Goal: Information Seeking & Learning: Learn about a topic

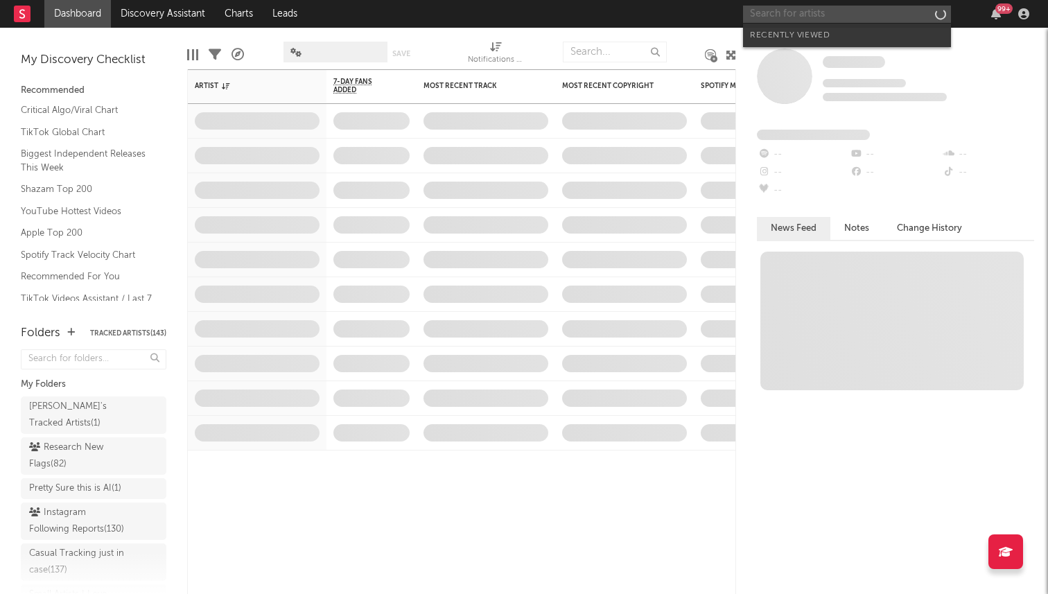
click at [785, 12] on input "text" at bounding box center [847, 14] width 208 height 17
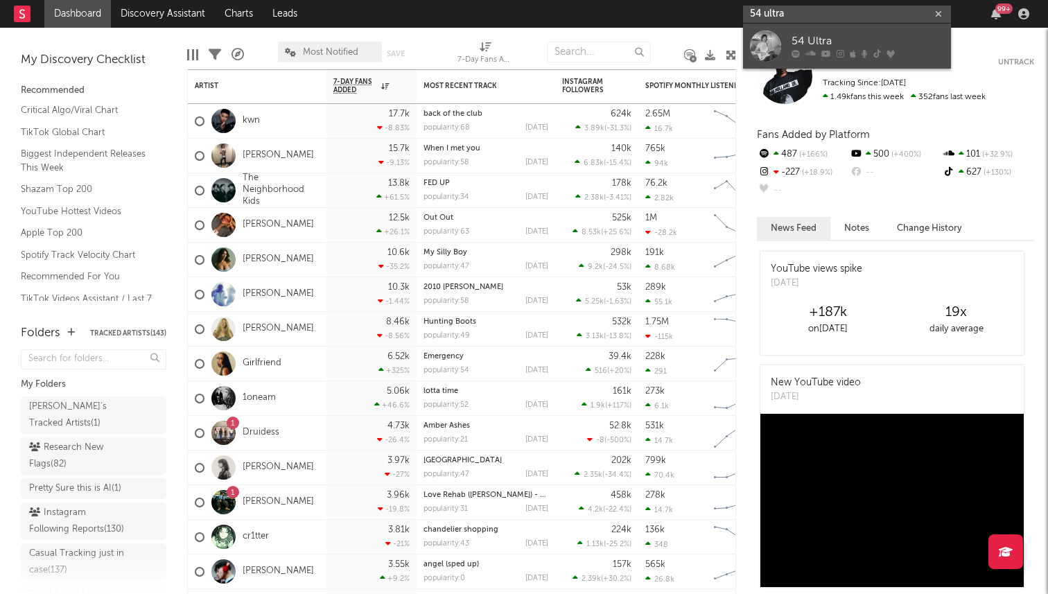
type input "54 ultra"
click at [790, 39] on link "54 Ultra" at bounding box center [847, 46] width 208 height 45
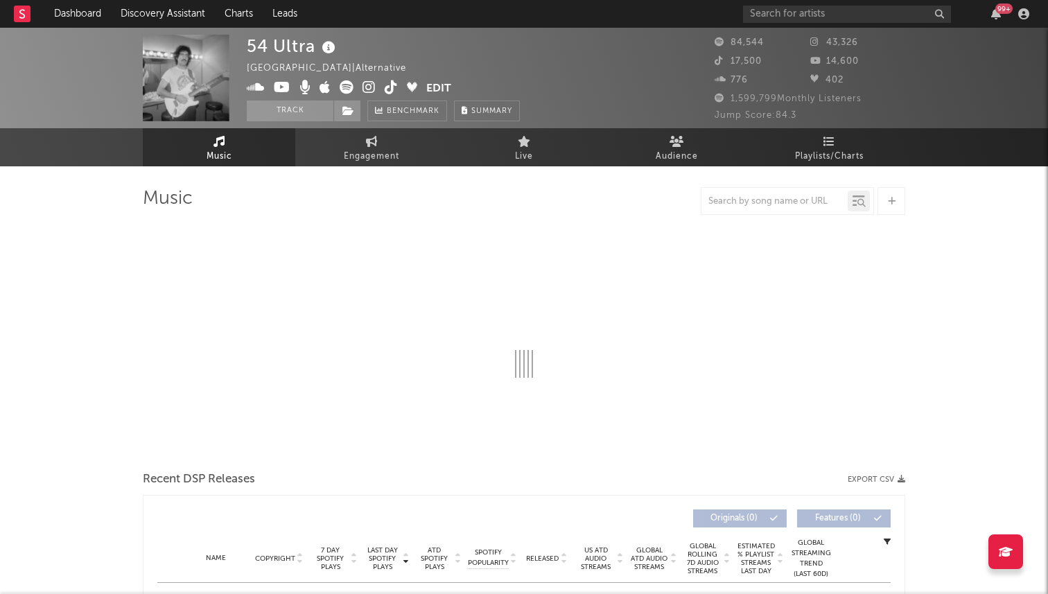
select select "6m"
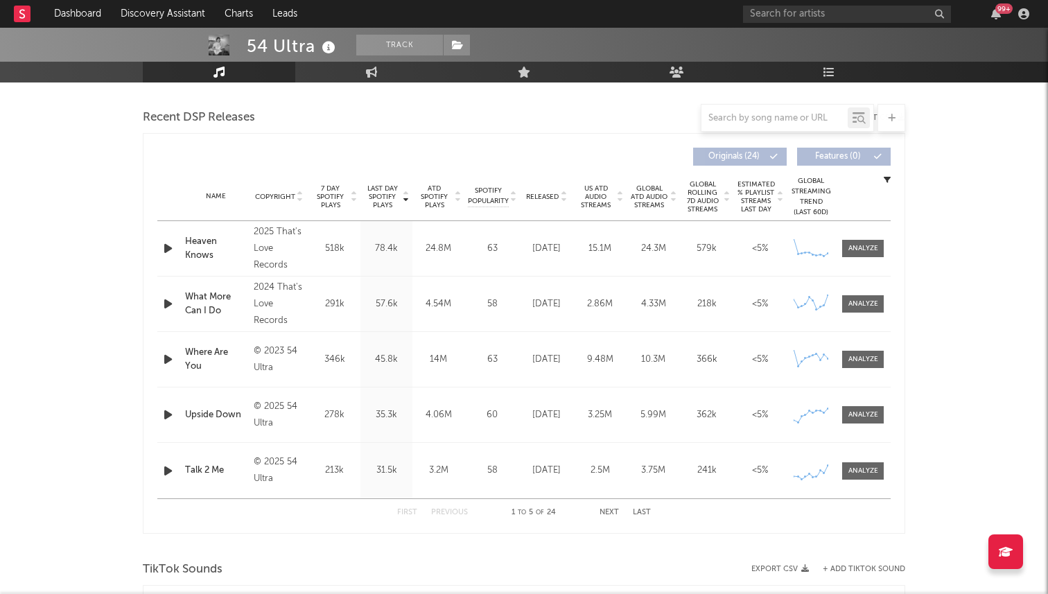
scroll to position [469, 0]
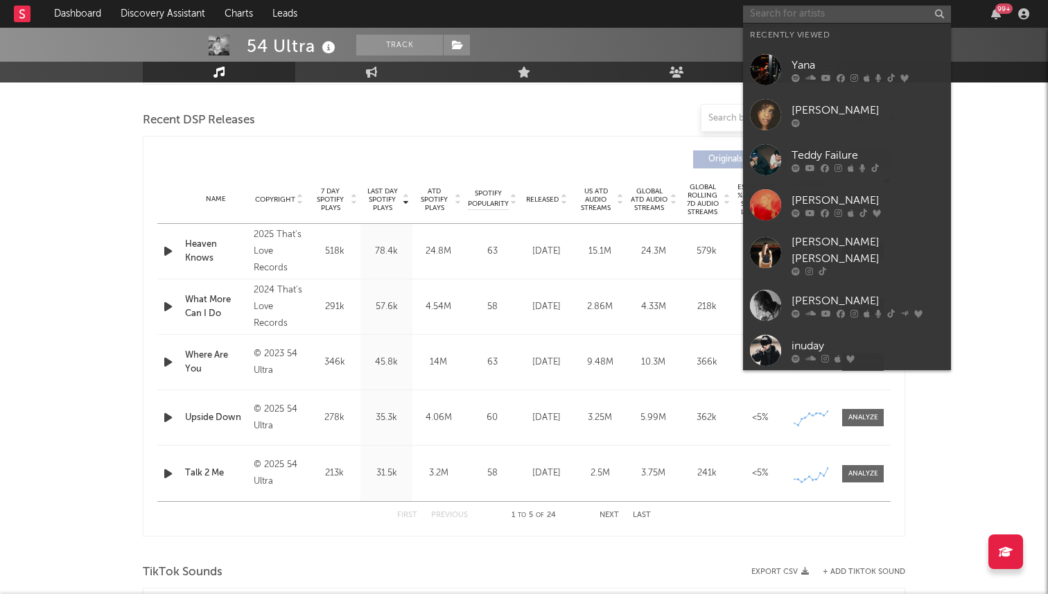
click at [835, 9] on input "text" at bounding box center [847, 14] width 208 height 17
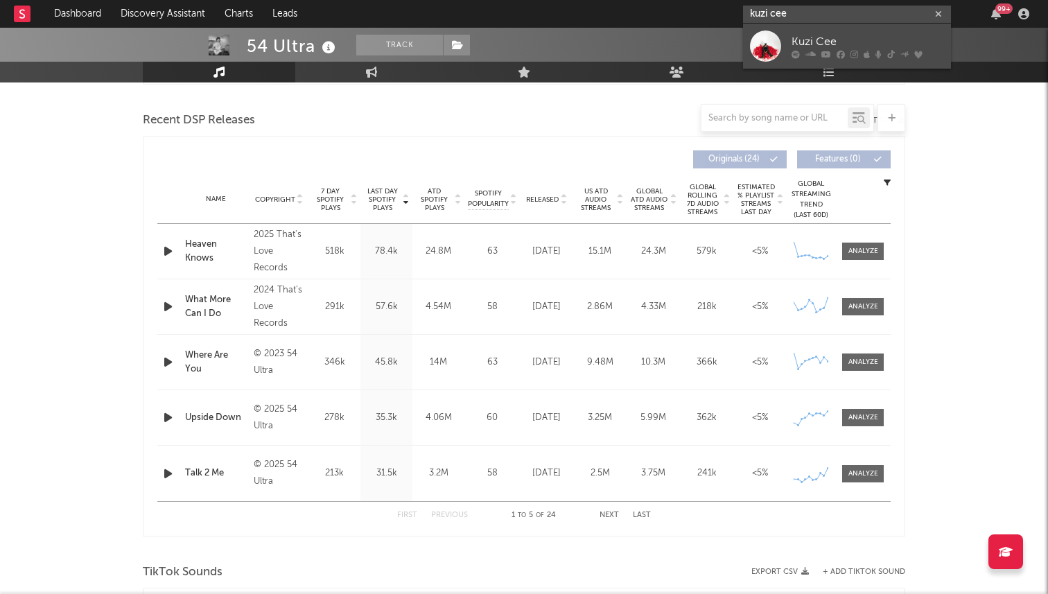
type input "kuzi cee"
click at [824, 46] on div "Kuzi Cee" at bounding box center [868, 41] width 153 height 17
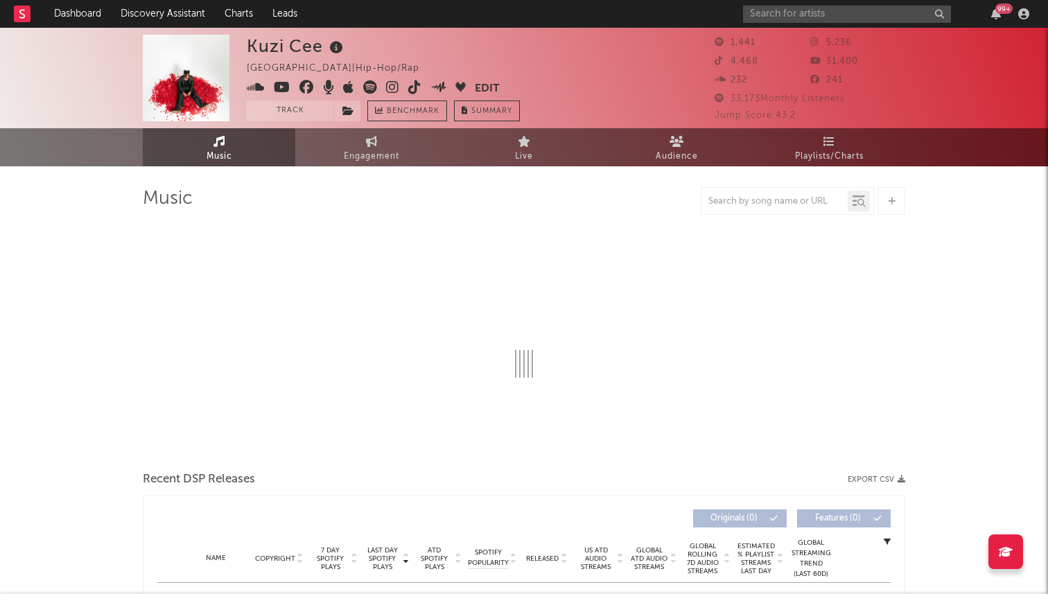
select select "6m"
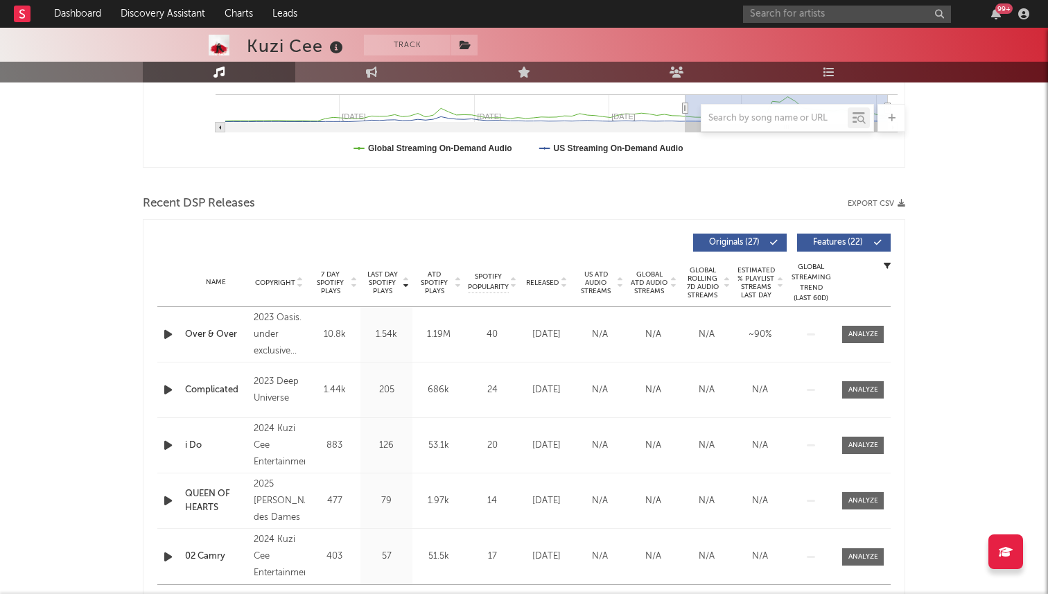
scroll to position [497, 0]
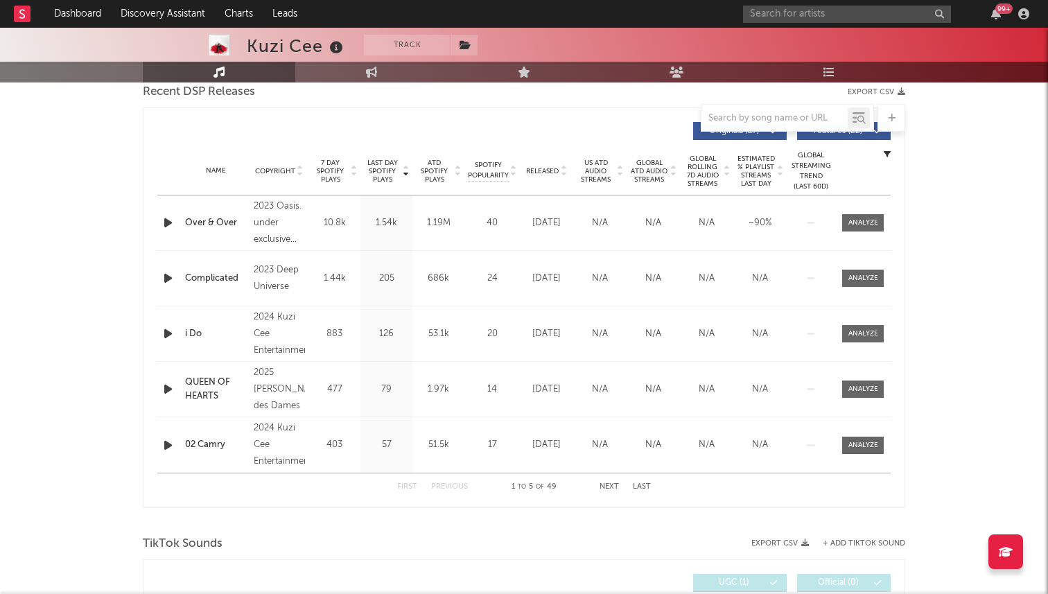
click at [545, 171] on span "Released" at bounding box center [542, 171] width 33 height 8
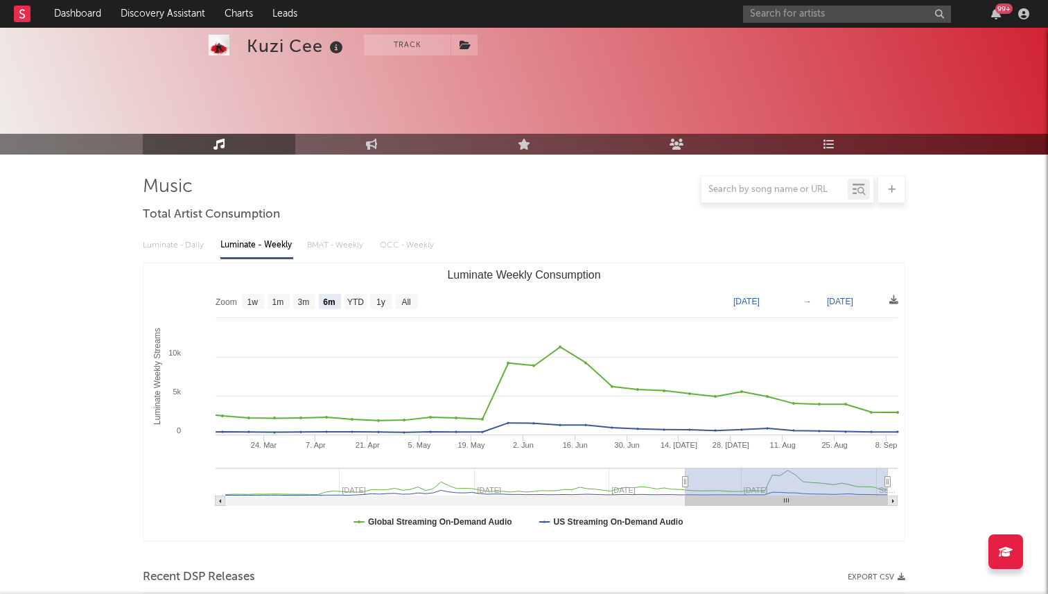
scroll to position [0, 0]
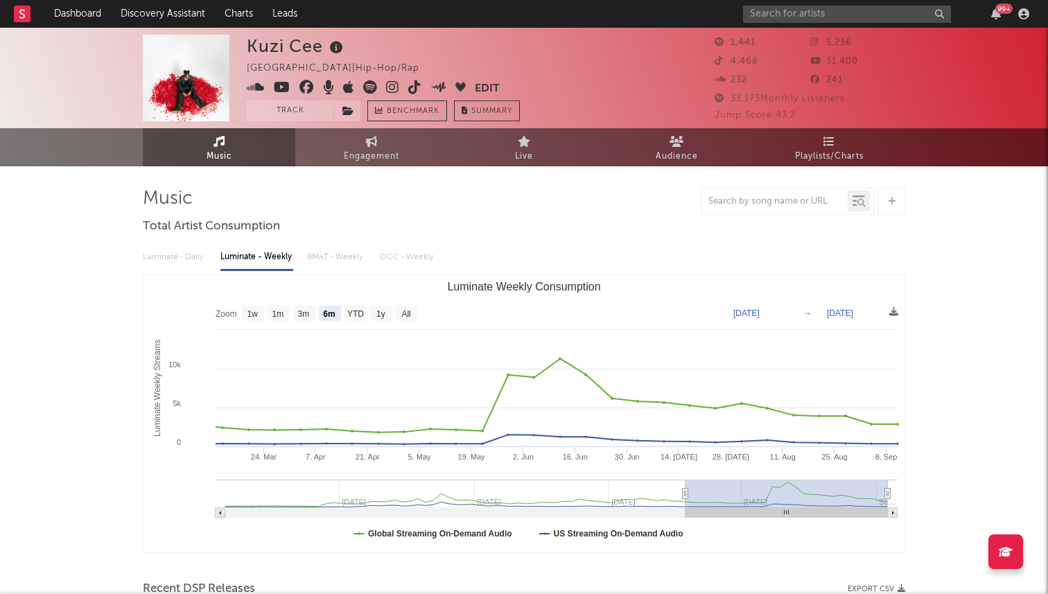
click at [375, 91] on icon at bounding box center [370, 87] width 14 height 14
click at [416, 80] on icon at bounding box center [414, 87] width 13 height 14
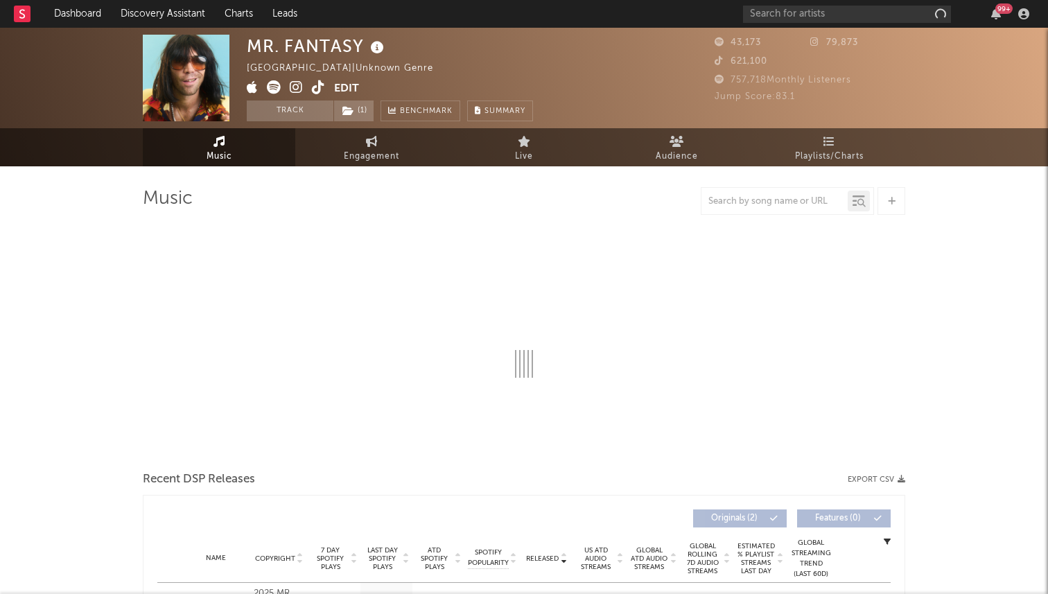
select select "1w"
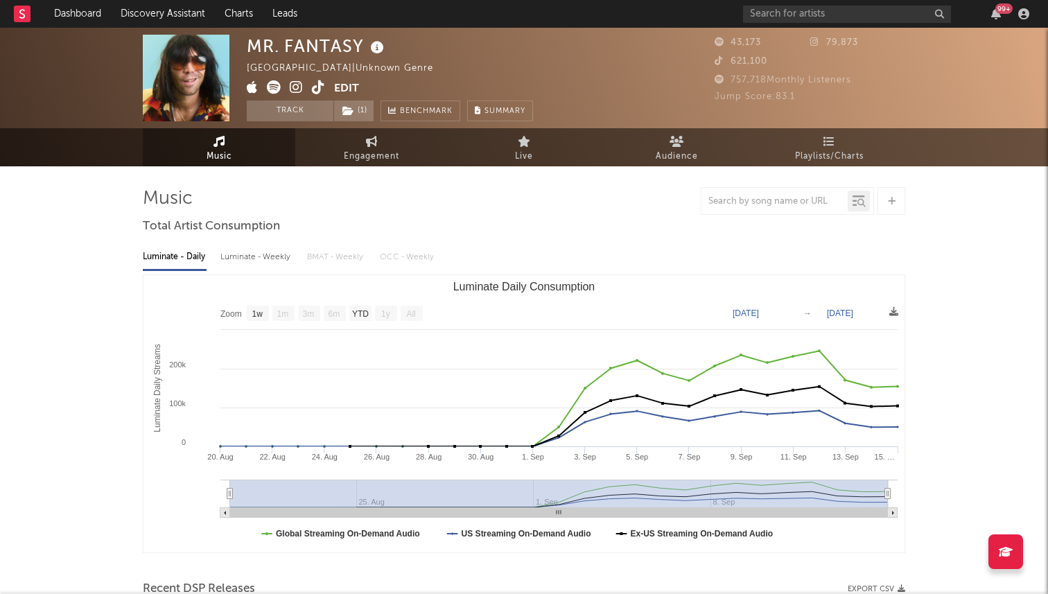
click at [317, 91] on icon at bounding box center [318, 87] width 13 height 14
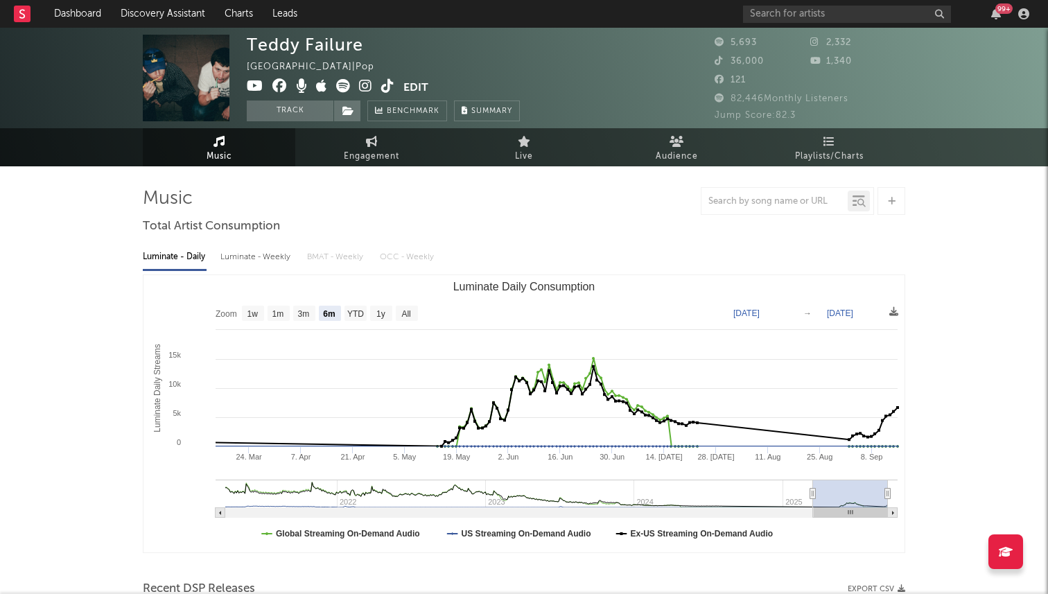
select select "6m"
click at [833, 12] on input "text" at bounding box center [847, 14] width 208 height 17
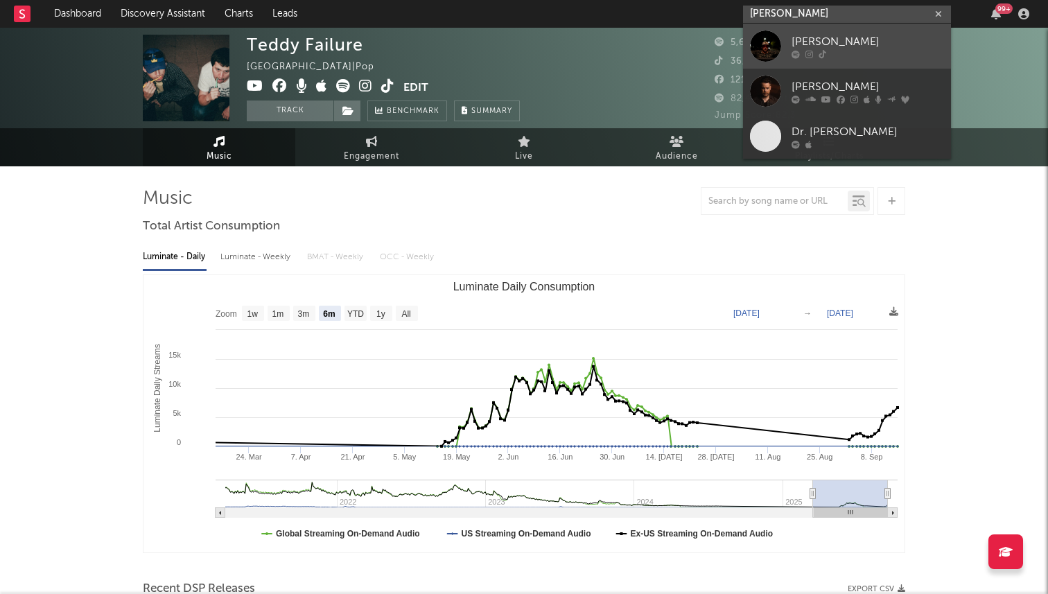
type input "davis cook"
click at [830, 37] on div "Davis Cook" at bounding box center [868, 41] width 153 height 17
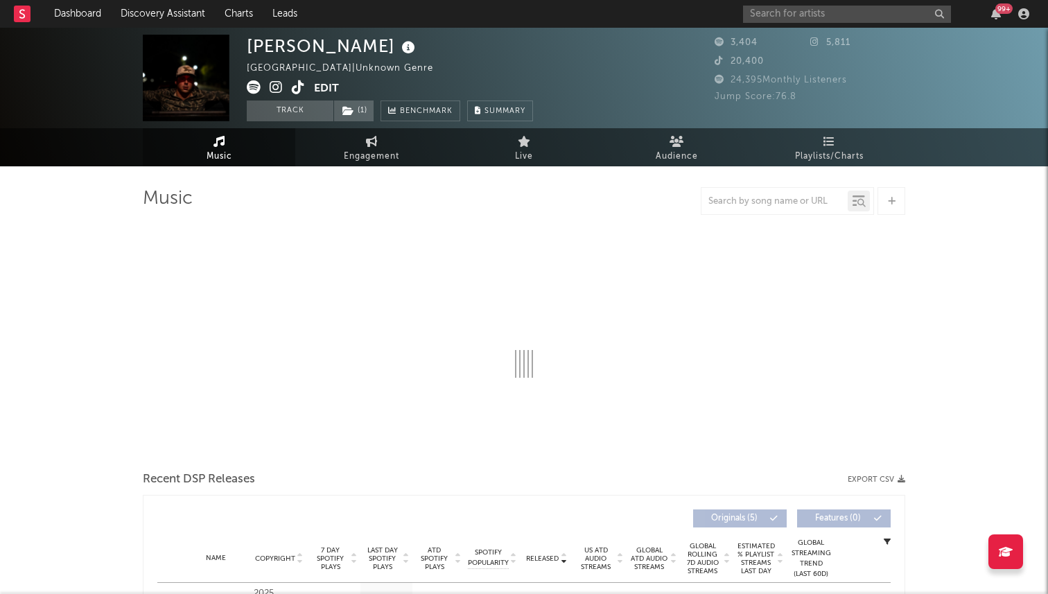
select select "1w"
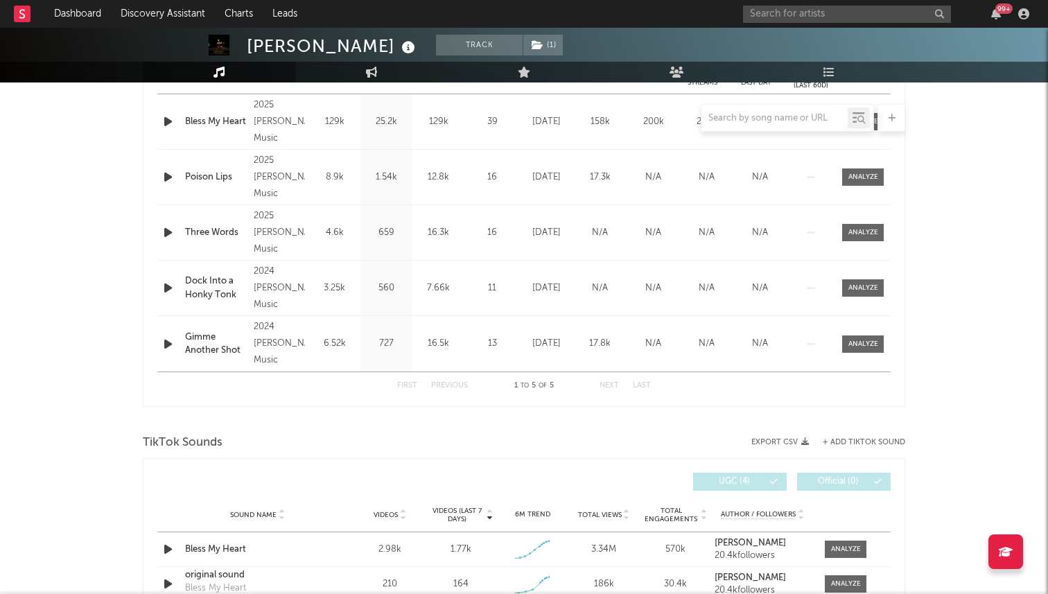
scroll to position [607, 0]
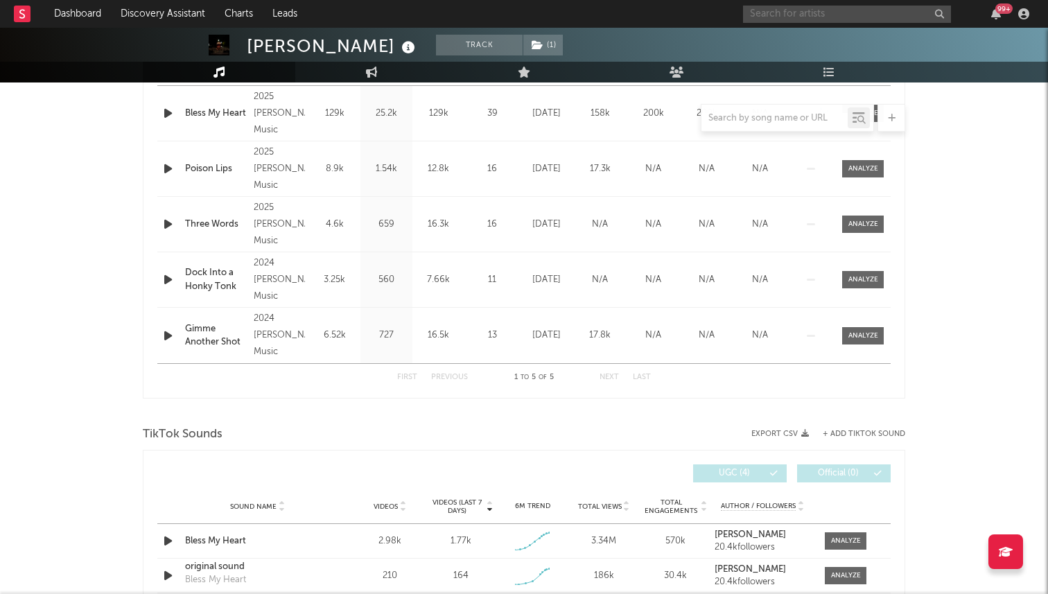
click at [799, 13] on input "text" at bounding box center [847, 14] width 208 height 17
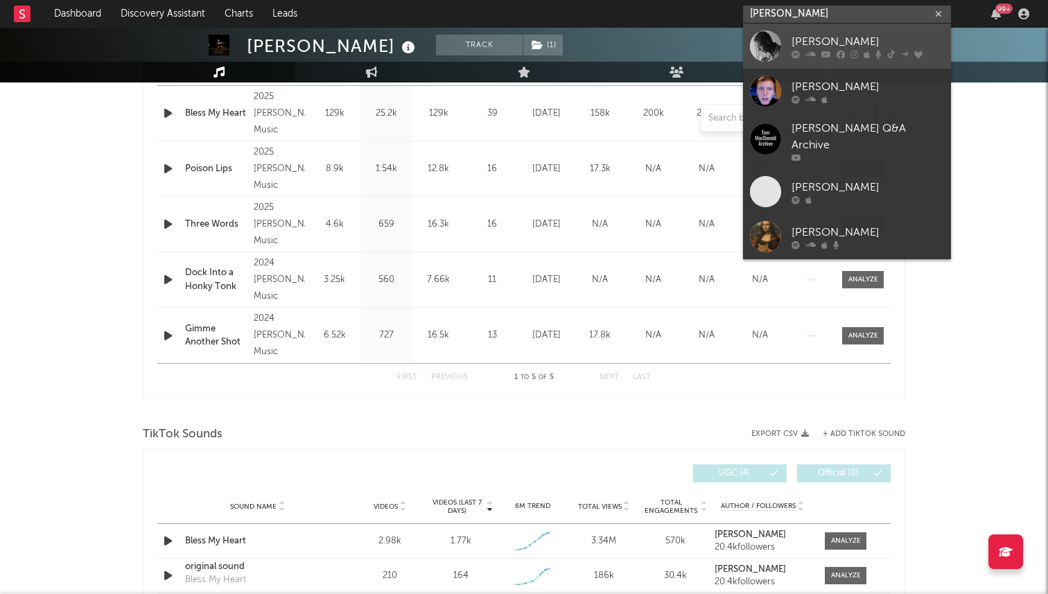
type input "tom macdonald"
click at [756, 51] on div at bounding box center [765, 46] width 31 height 31
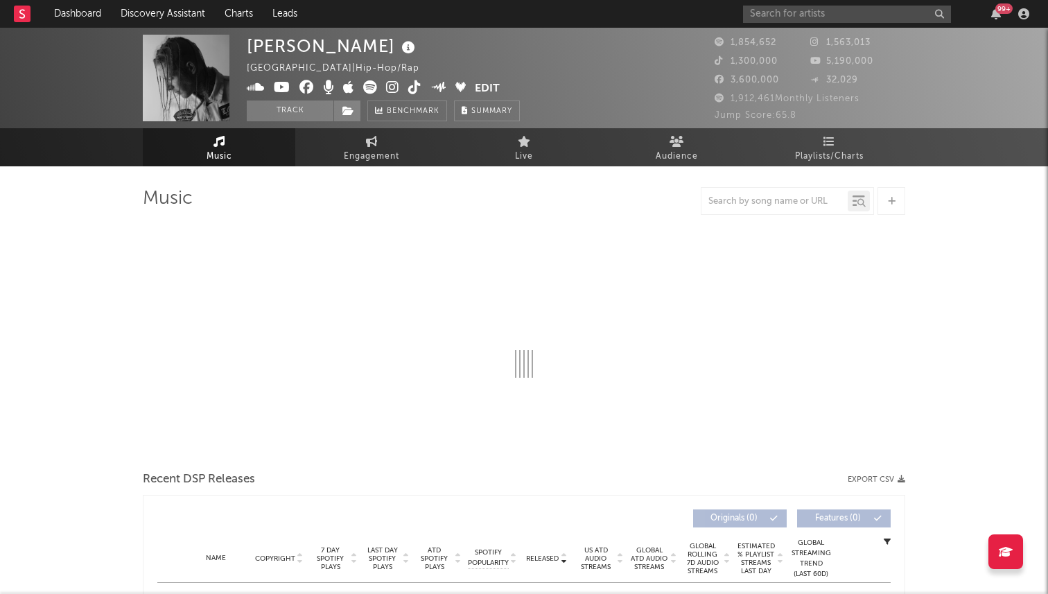
select select "6m"
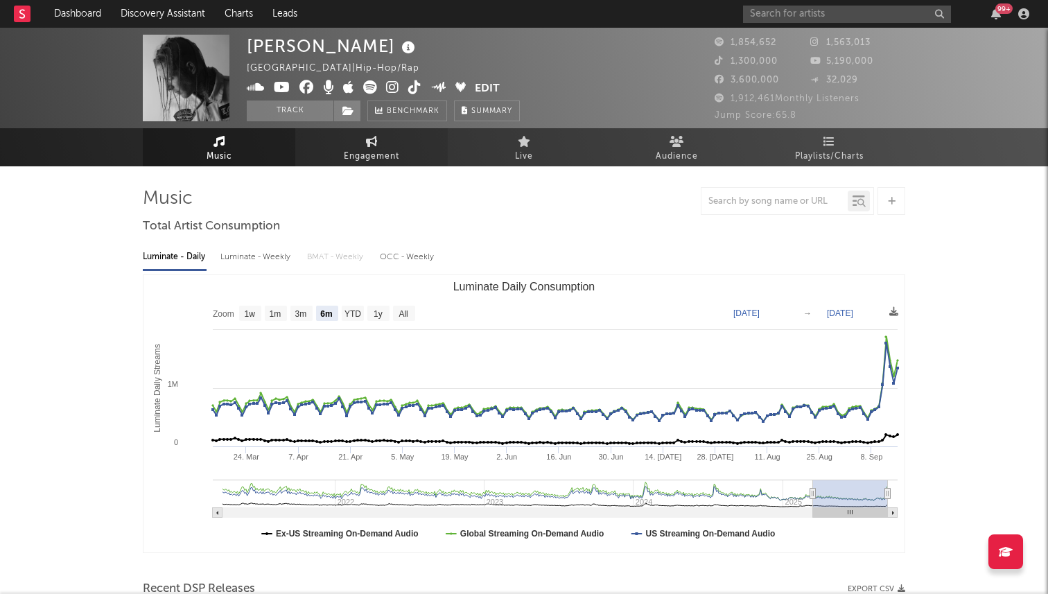
click at [366, 153] on span "Engagement" at bounding box center [371, 156] width 55 height 17
select select "1w"
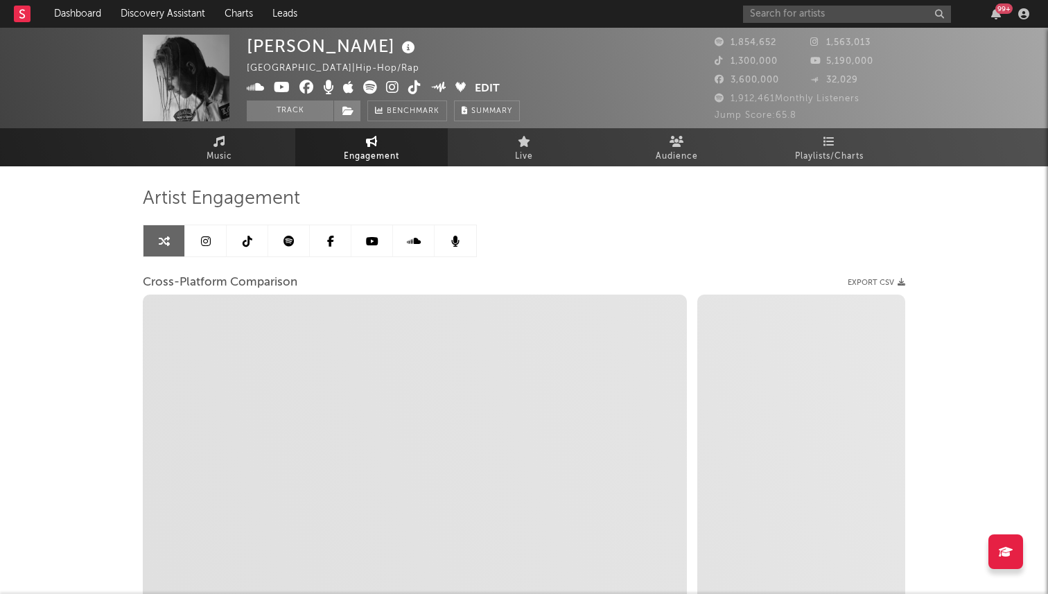
click at [208, 249] on link at bounding box center [206, 240] width 42 height 31
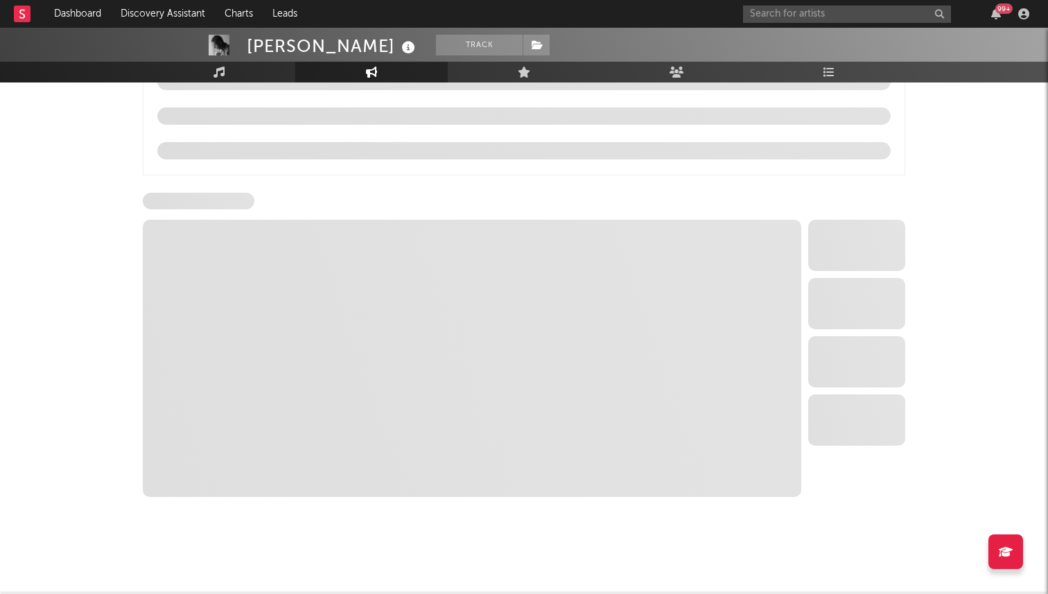
scroll to position [1450, 0]
select select "6m"
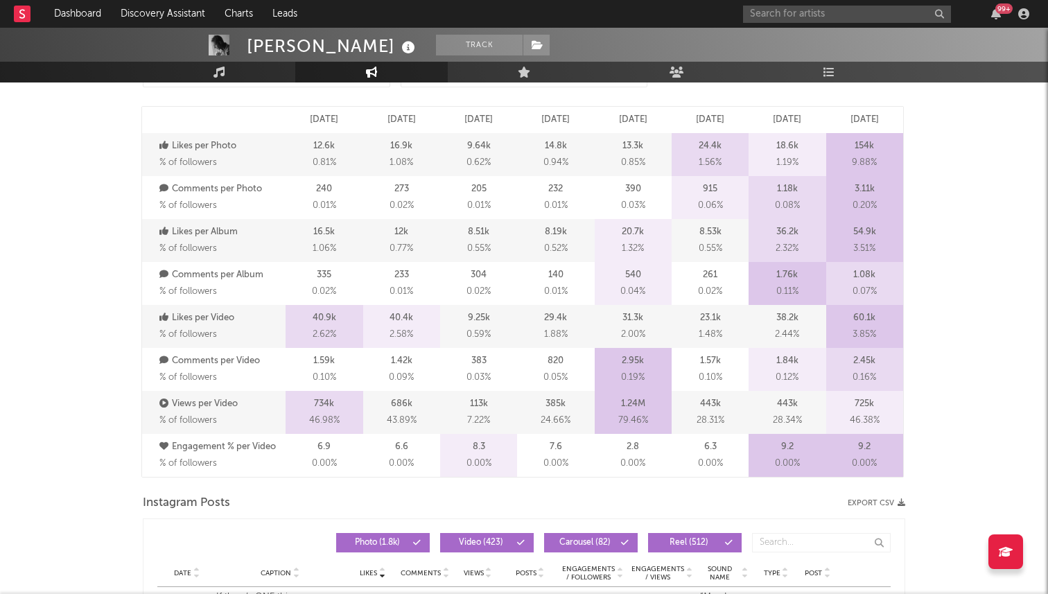
scroll to position [0, 0]
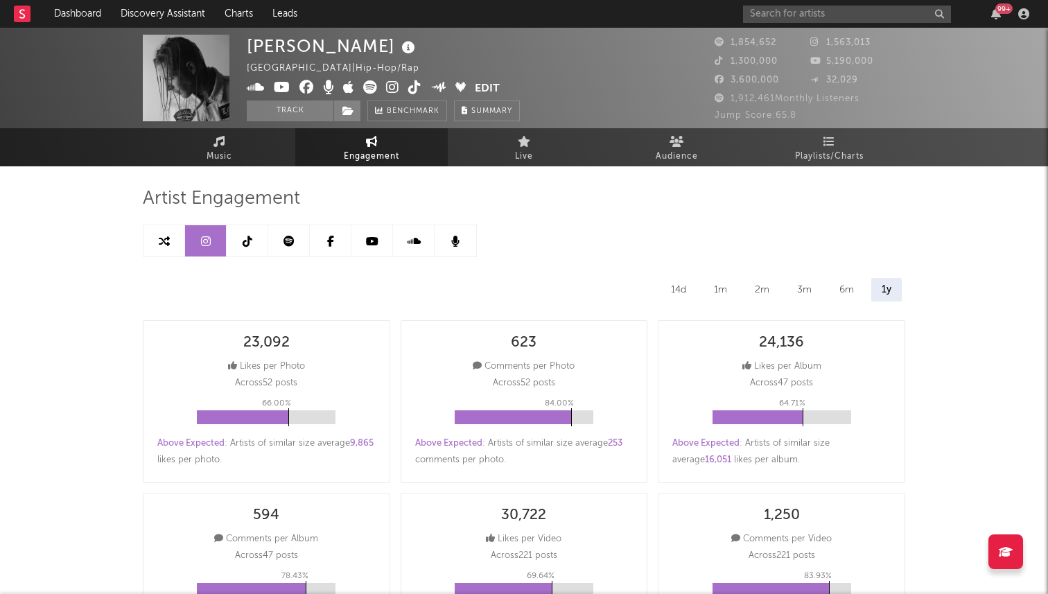
click at [252, 233] on link at bounding box center [248, 240] width 42 height 31
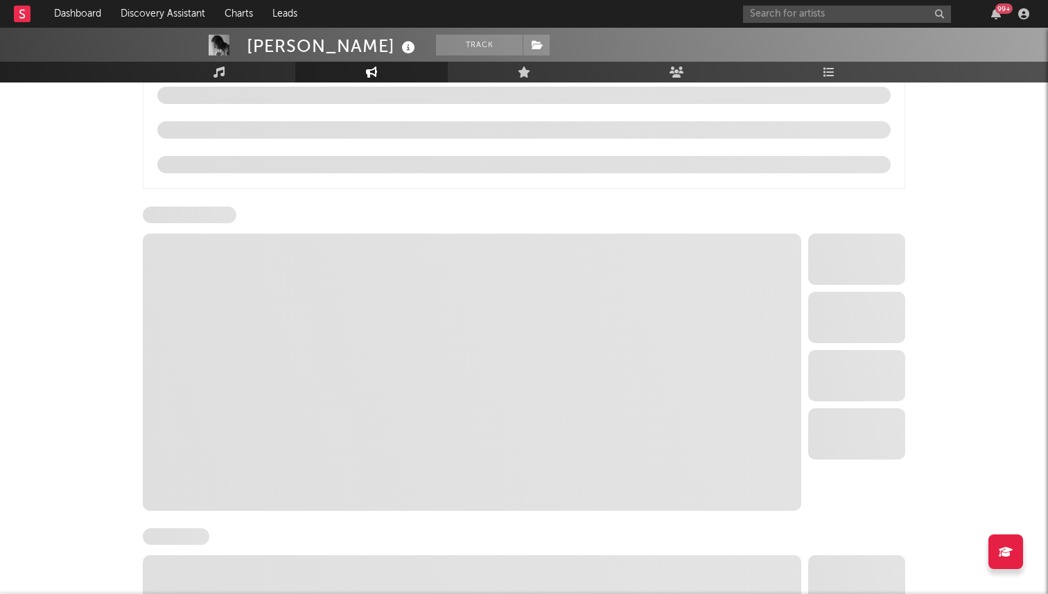
select select "6m"
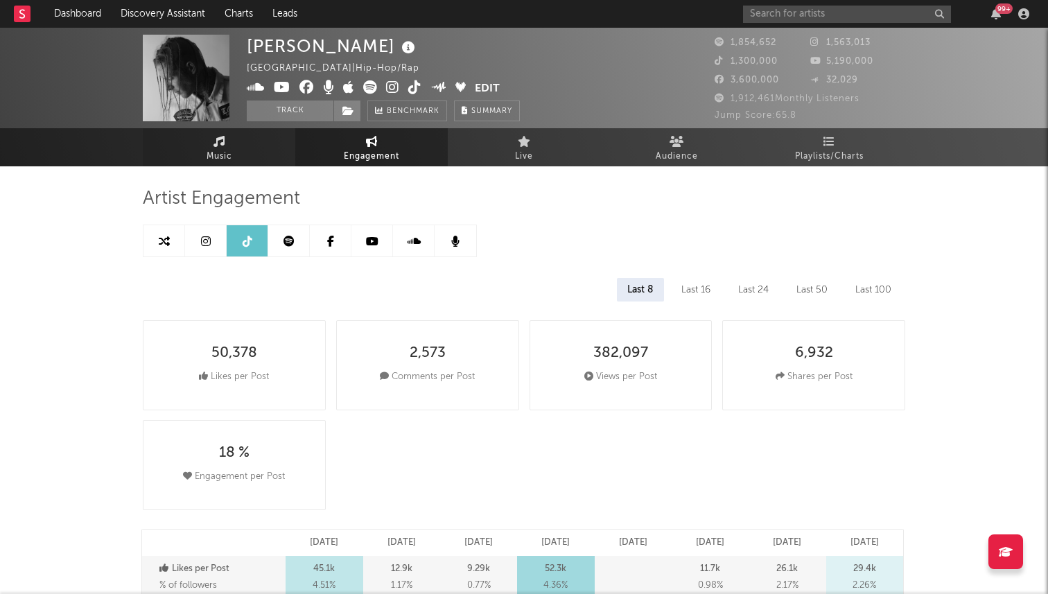
click at [232, 149] on link "Music" at bounding box center [219, 147] width 153 height 38
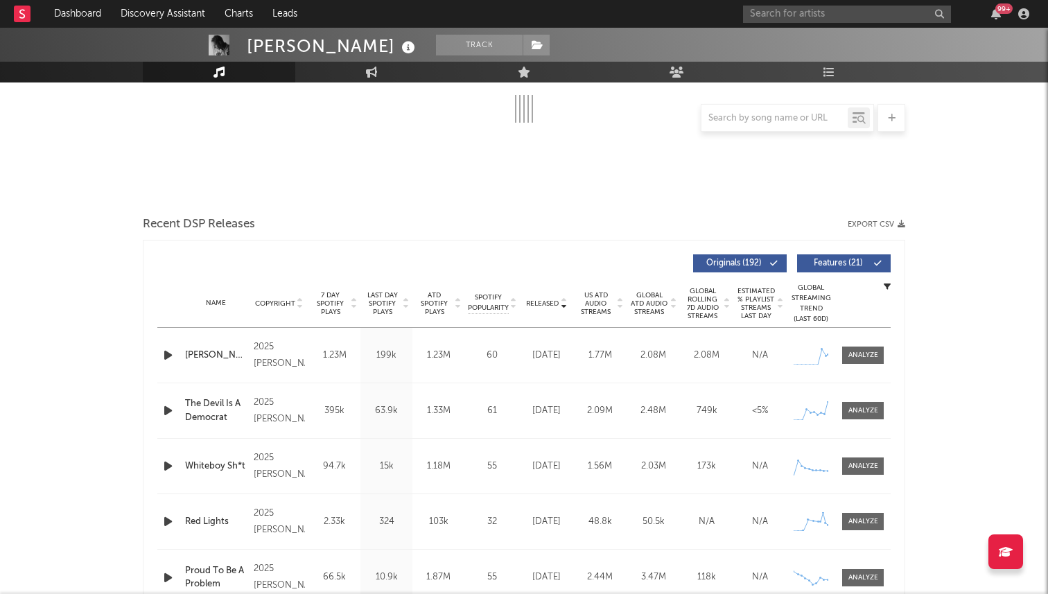
scroll to position [365, 0]
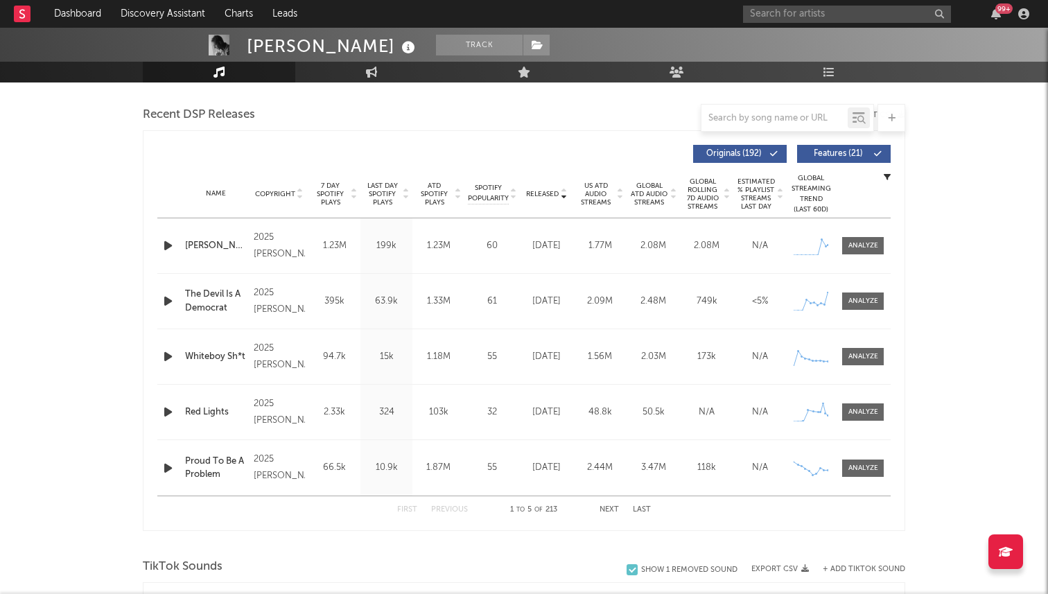
select select "6m"
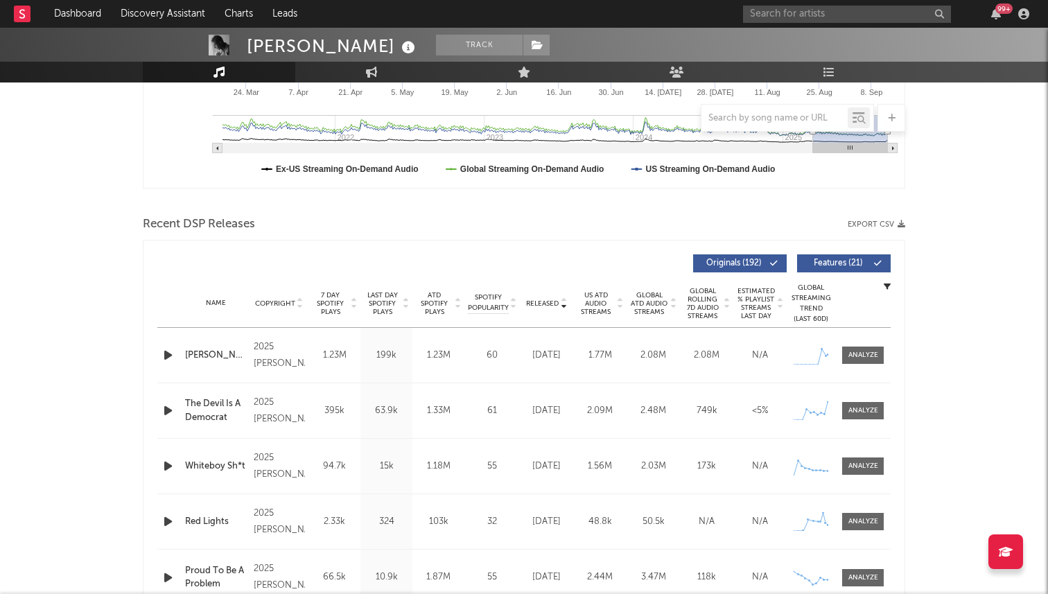
click at [236, 351] on div "CHARLIE" at bounding box center [216, 356] width 62 height 14
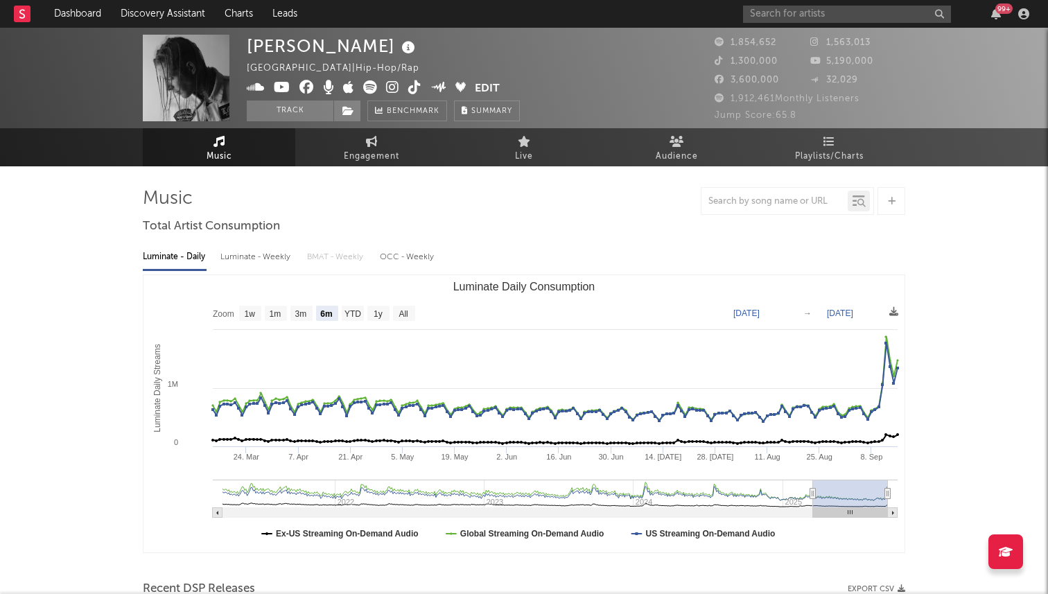
click at [386, 81] on icon at bounding box center [392, 87] width 13 height 14
click at [415, 89] on icon at bounding box center [414, 87] width 13 height 14
click at [418, 89] on icon at bounding box center [414, 87] width 13 height 14
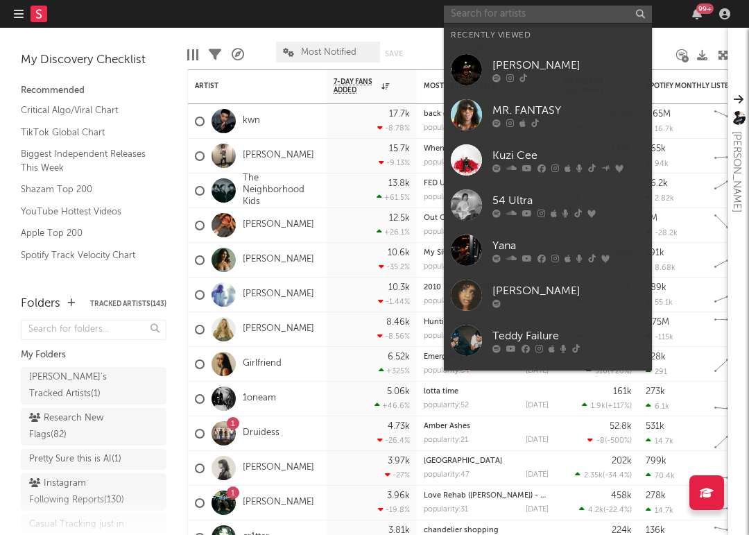
click at [520, 21] on input "text" at bounding box center [548, 14] width 208 height 17
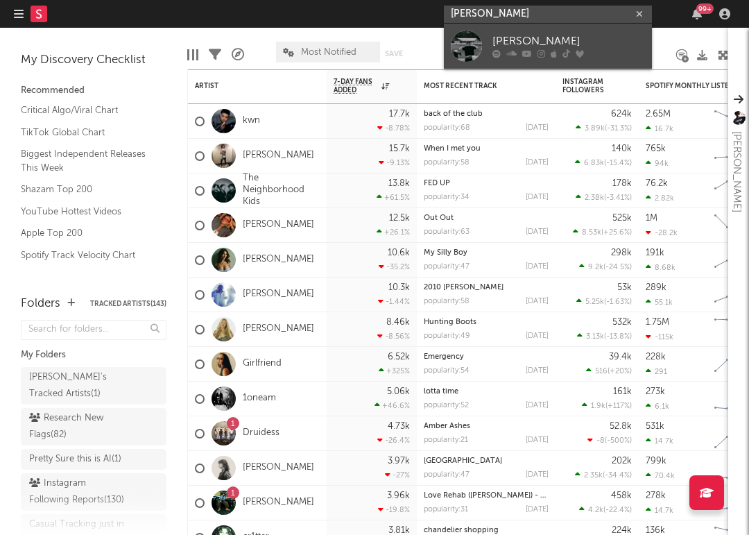
type input "tom siletto"
click at [503, 46] on div "Tom Siletto" at bounding box center [568, 41] width 153 height 17
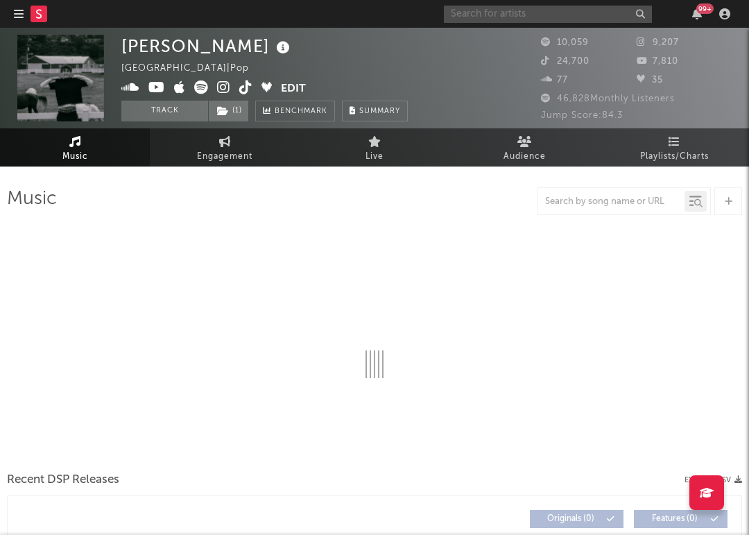
click at [488, 9] on input "text" at bounding box center [548, 14] width 208 height 17
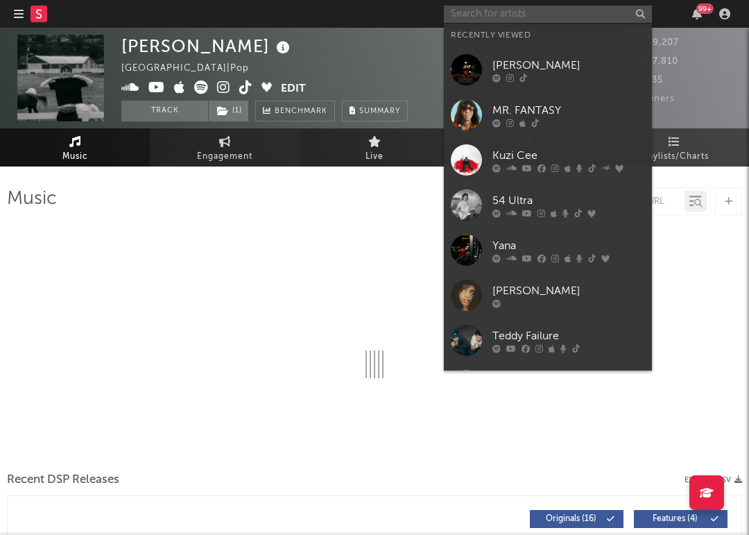
select select "6m"
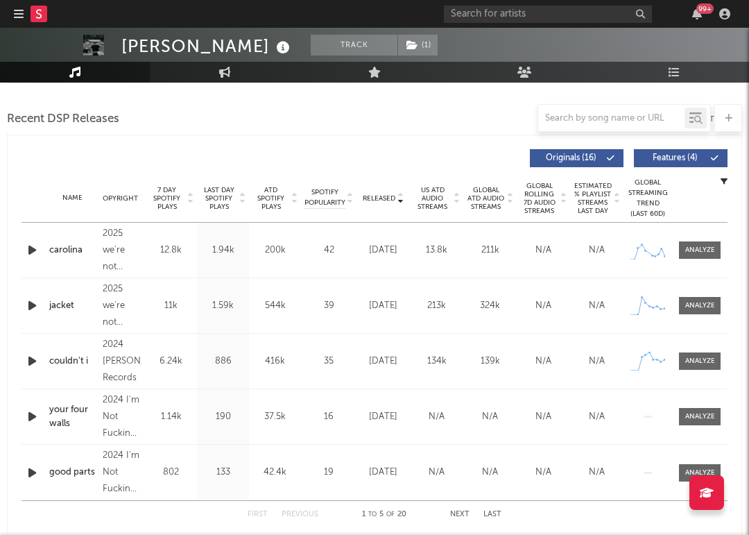
scroll to position [446, 0]
